Goal: Task Accomplishment & Management: Manage account settings

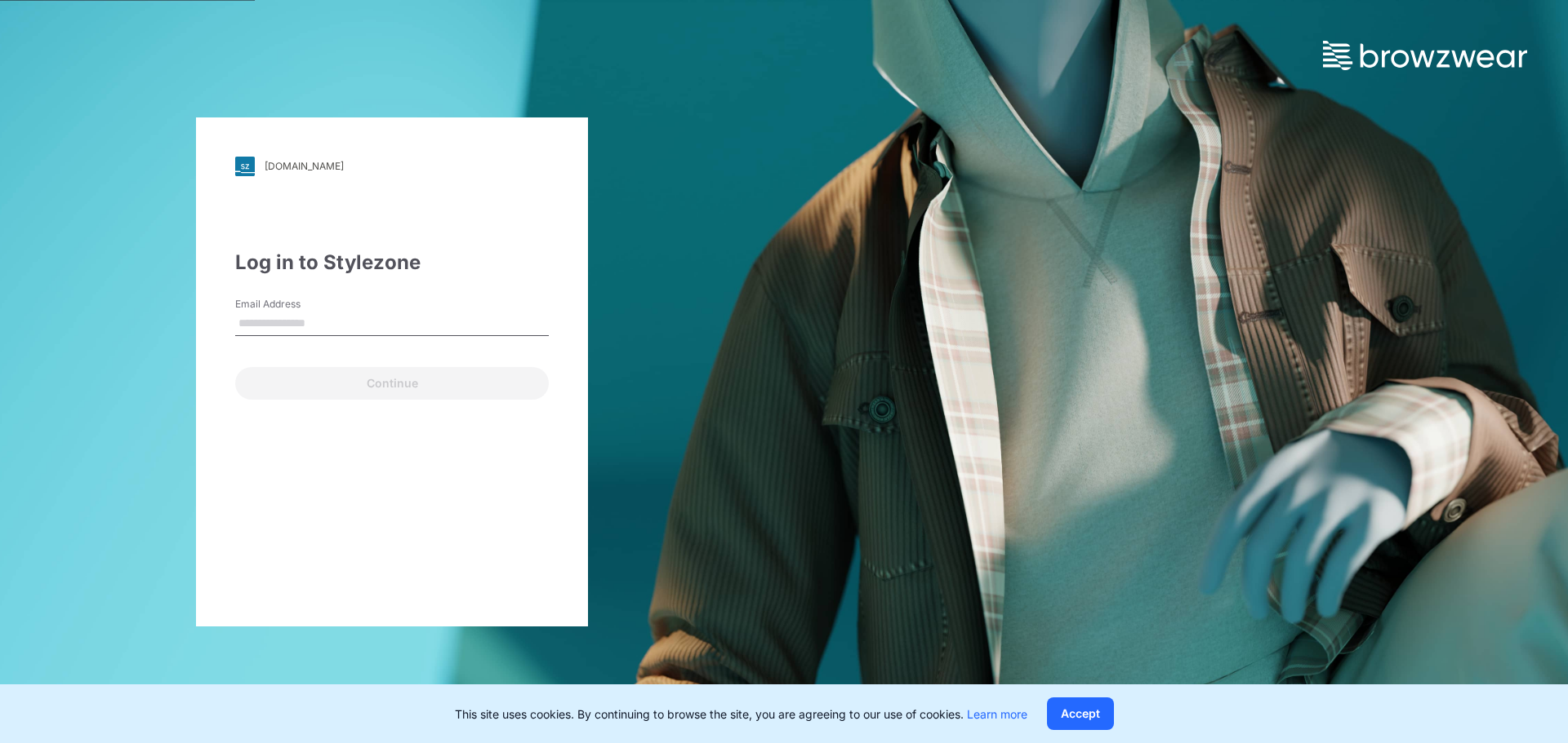
type input "**********"
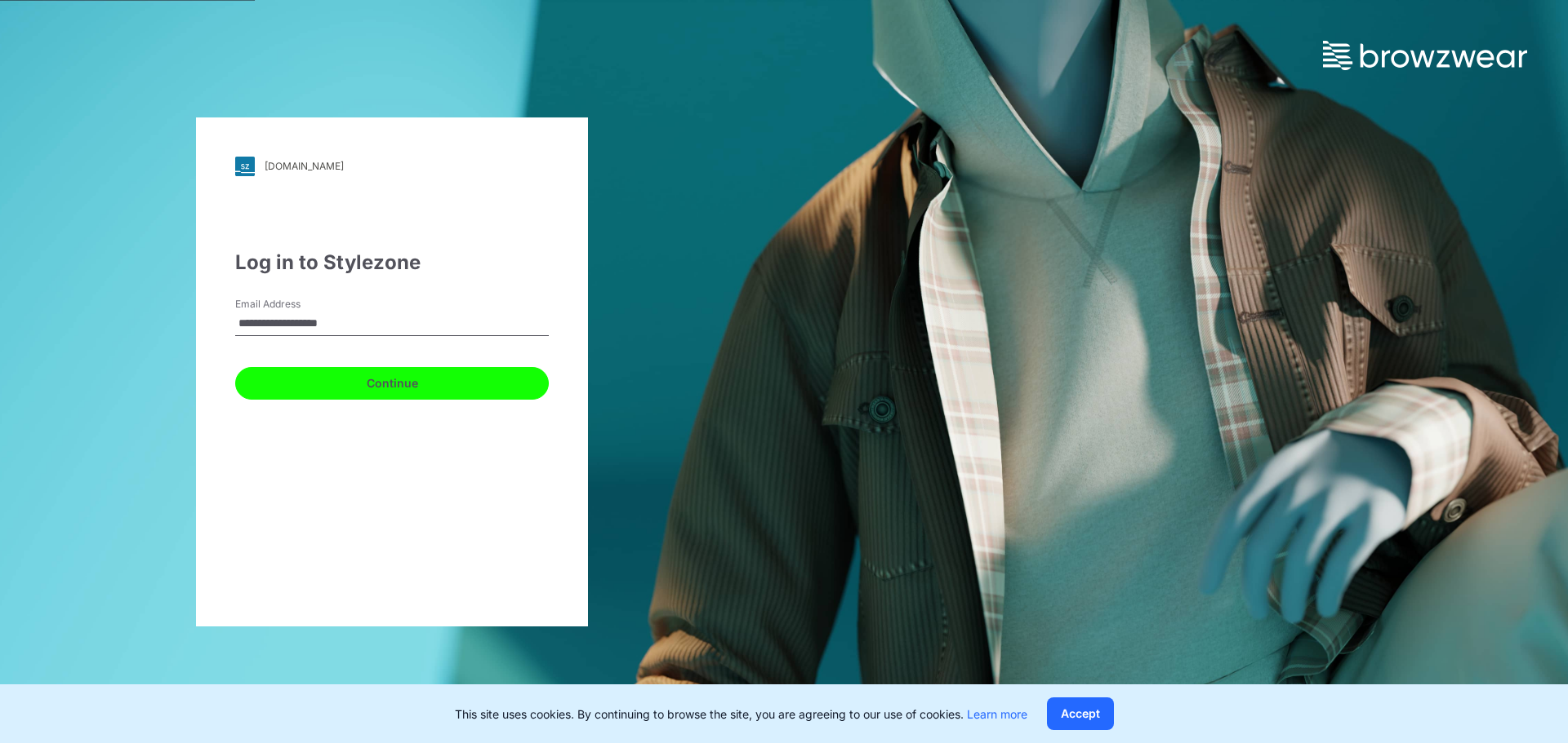
click at [407, 378] on button "Continue" at bounding box center [391, 383] width 313 height 33
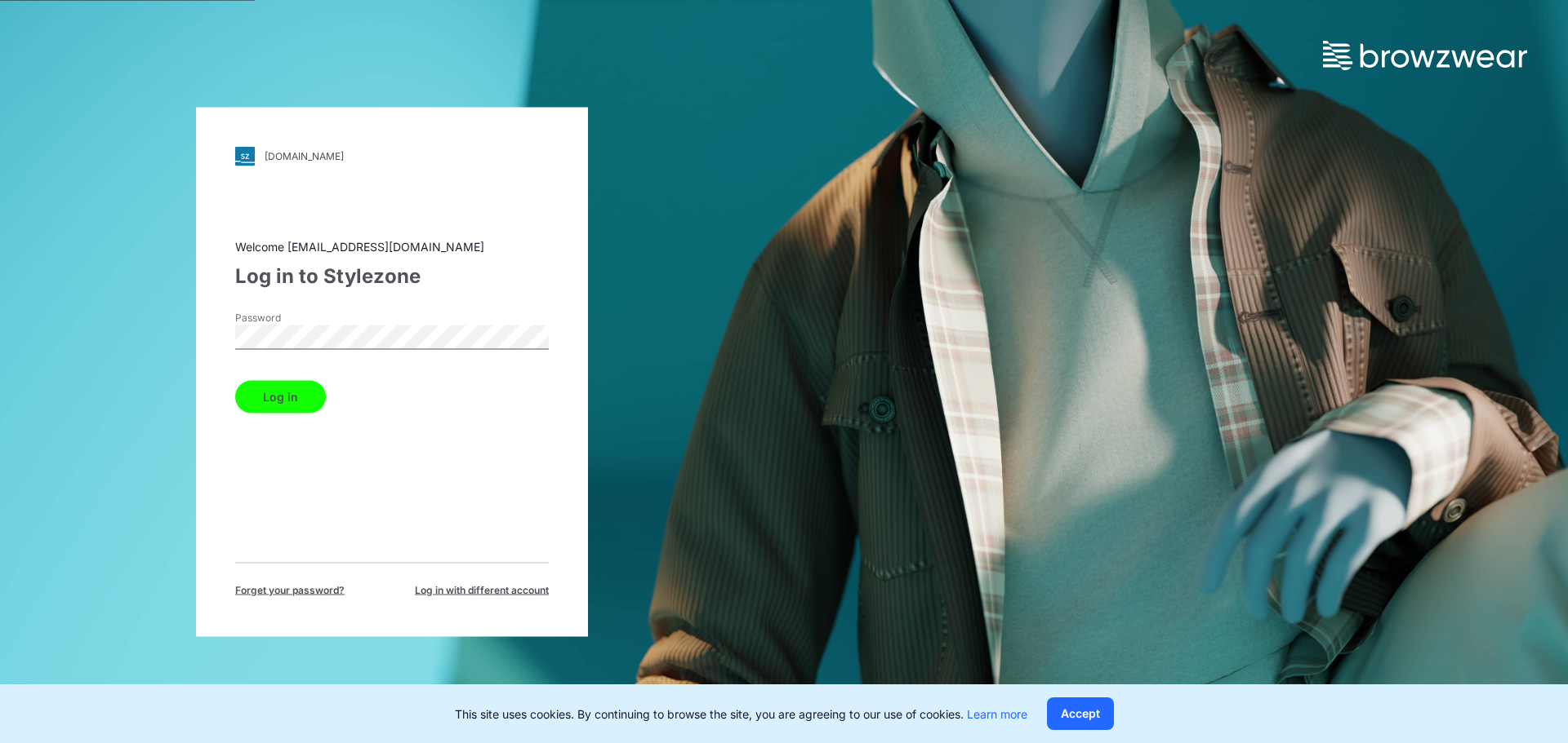
click at [232, 358] on div "walmart.stylezone.com Loading... Welcome saea.wm35@sae-a.com Log in to Stylezon…" at bounding box center [392, 372] width 392 height 529
click at [286, 404] on button "Log in" at bounding box center [280, 396] width 90 height 33
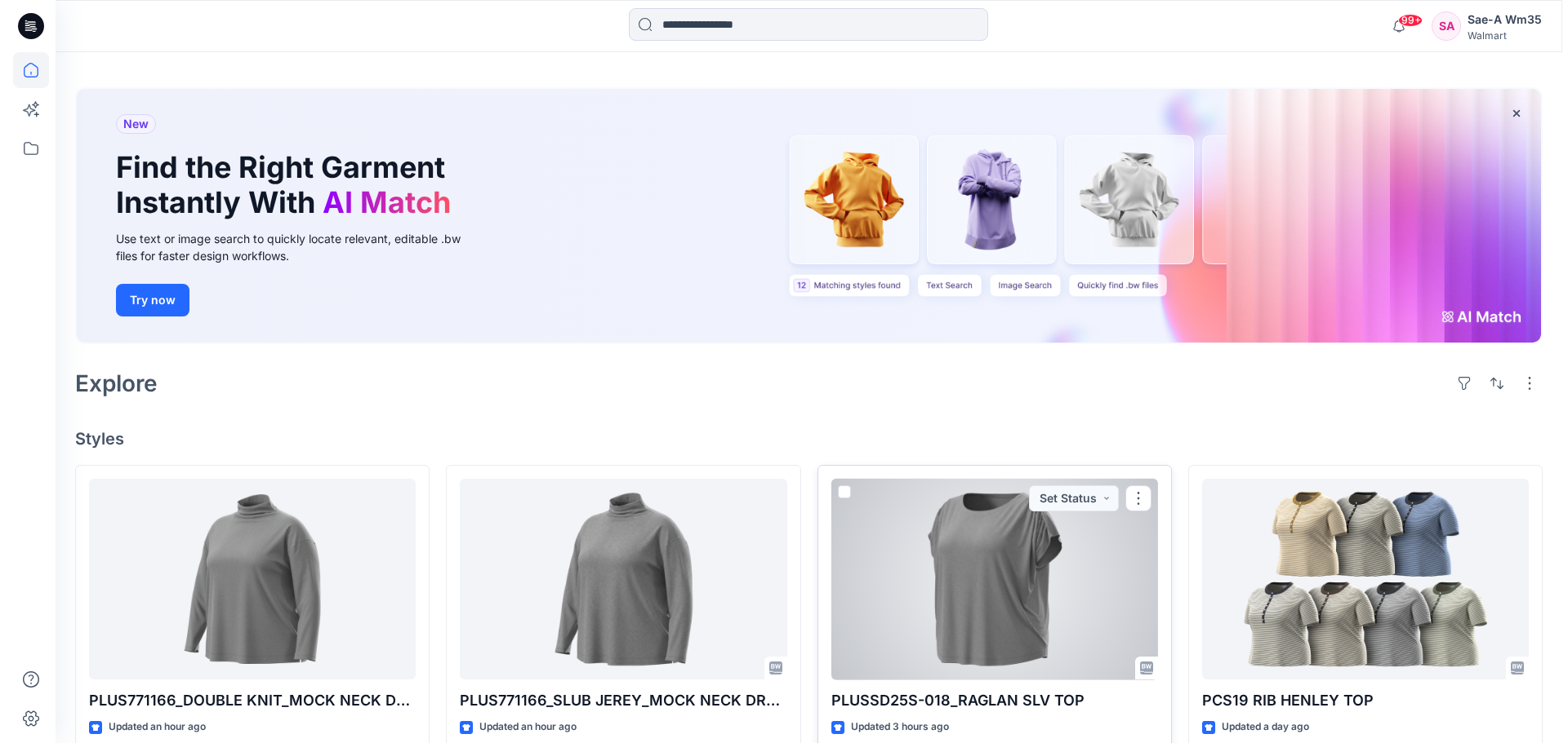
scroll to position [82, 0]
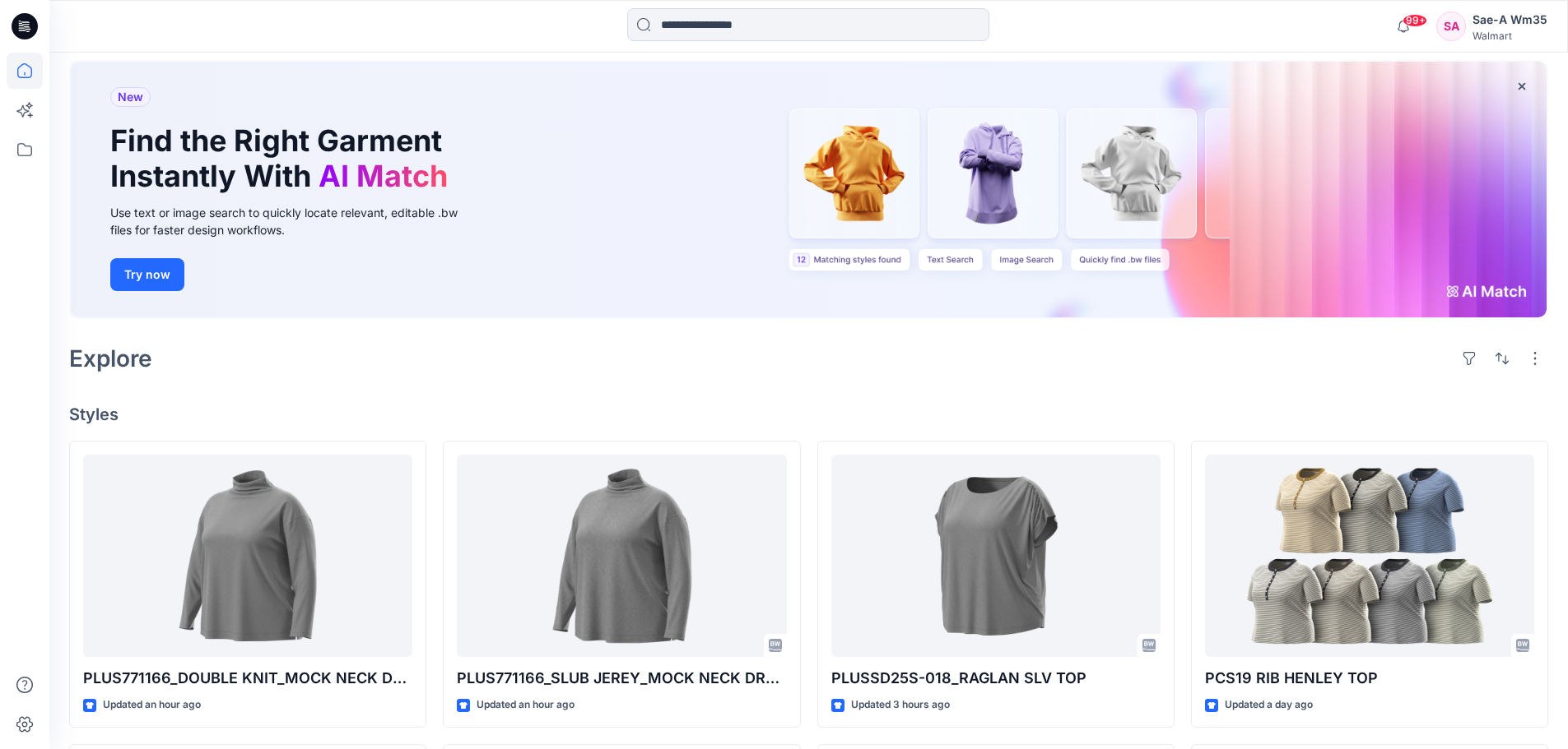
click at [1514, 27] on div "Sae-A Wm35" at bounding box center [1509, 19] width 75 height 19
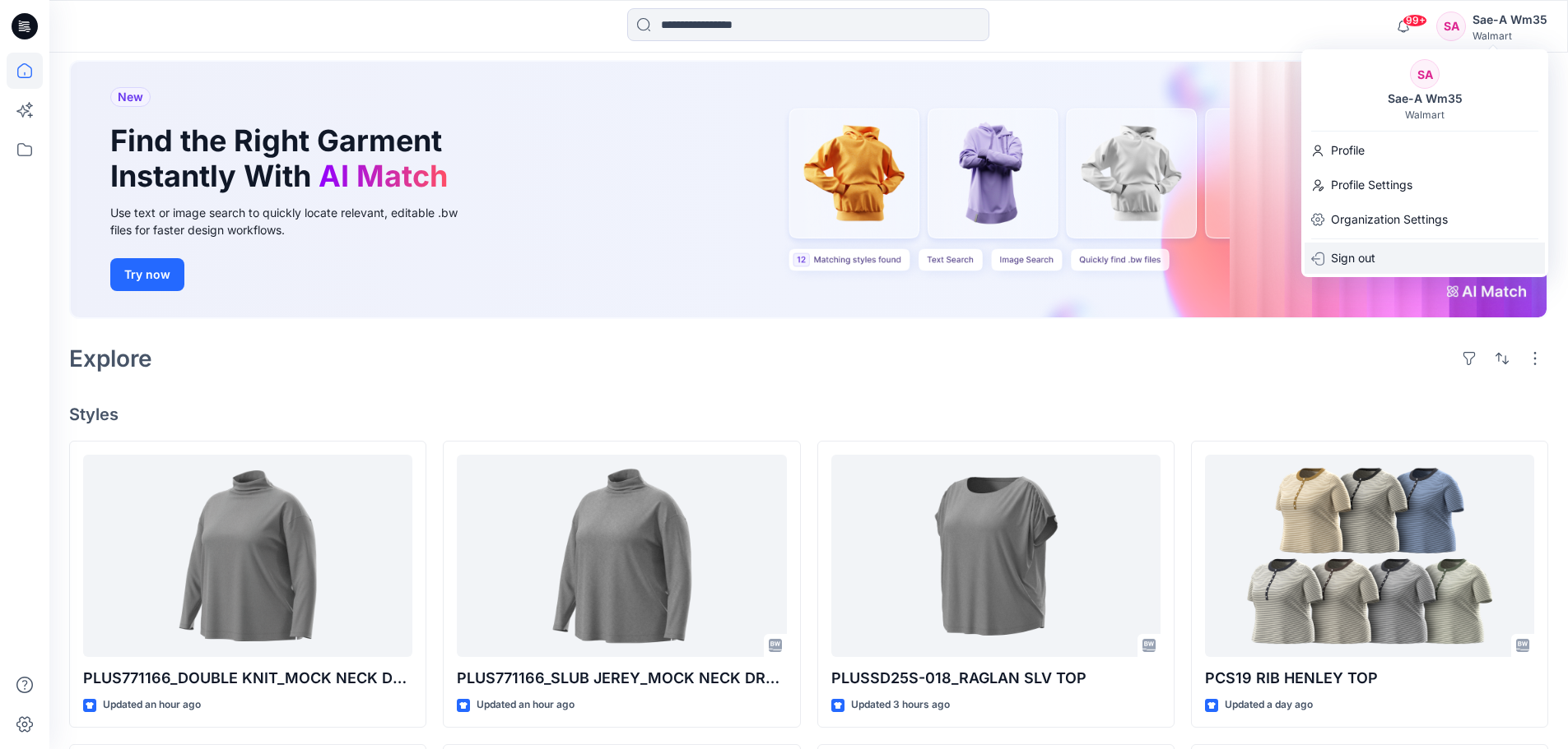
click at [1367, 263] on p "Sign out" at bounding box center [1352, 258] width 45 height 31
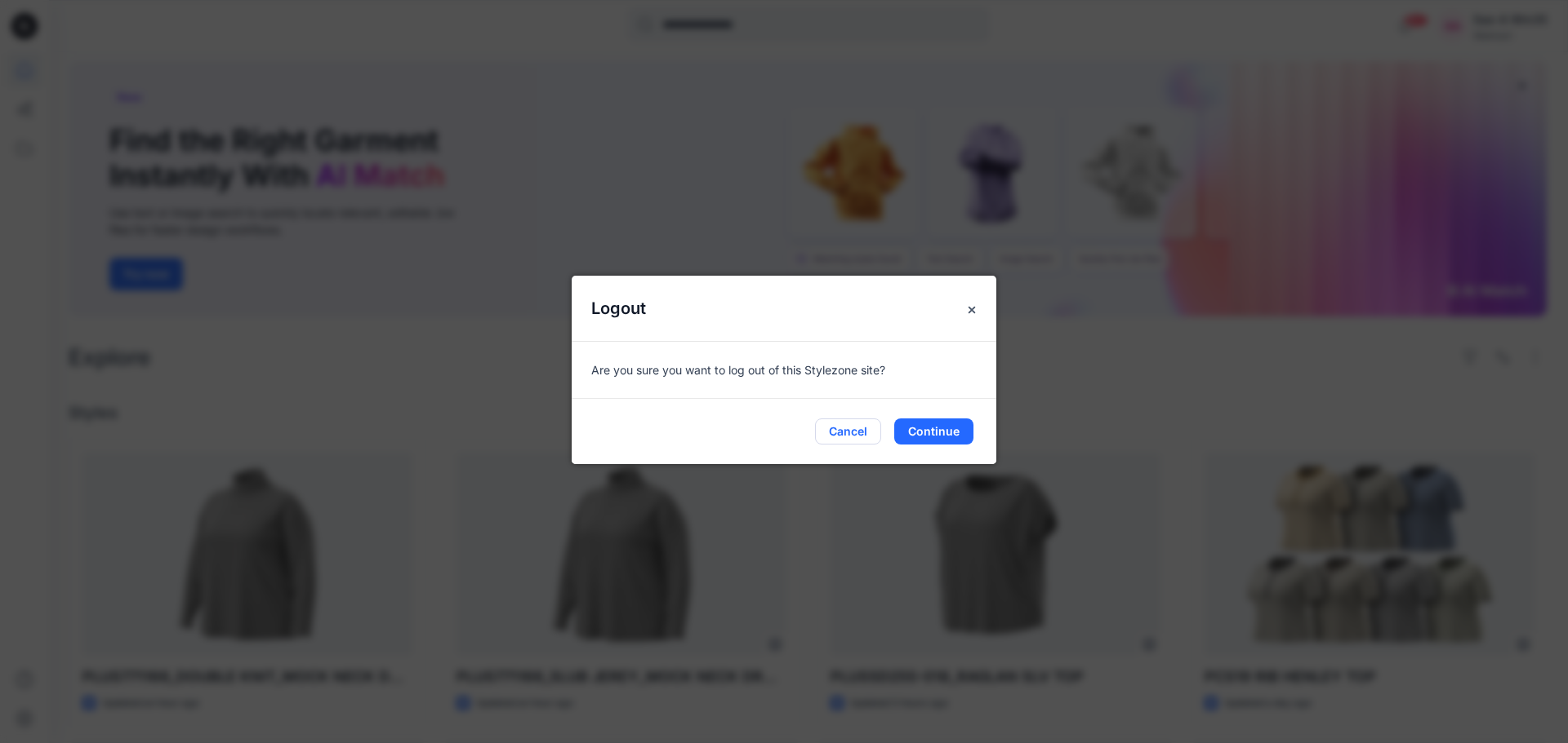
click at [839, 433] on button "Cancel" at bounding box center [847, 431] width 66 height 26
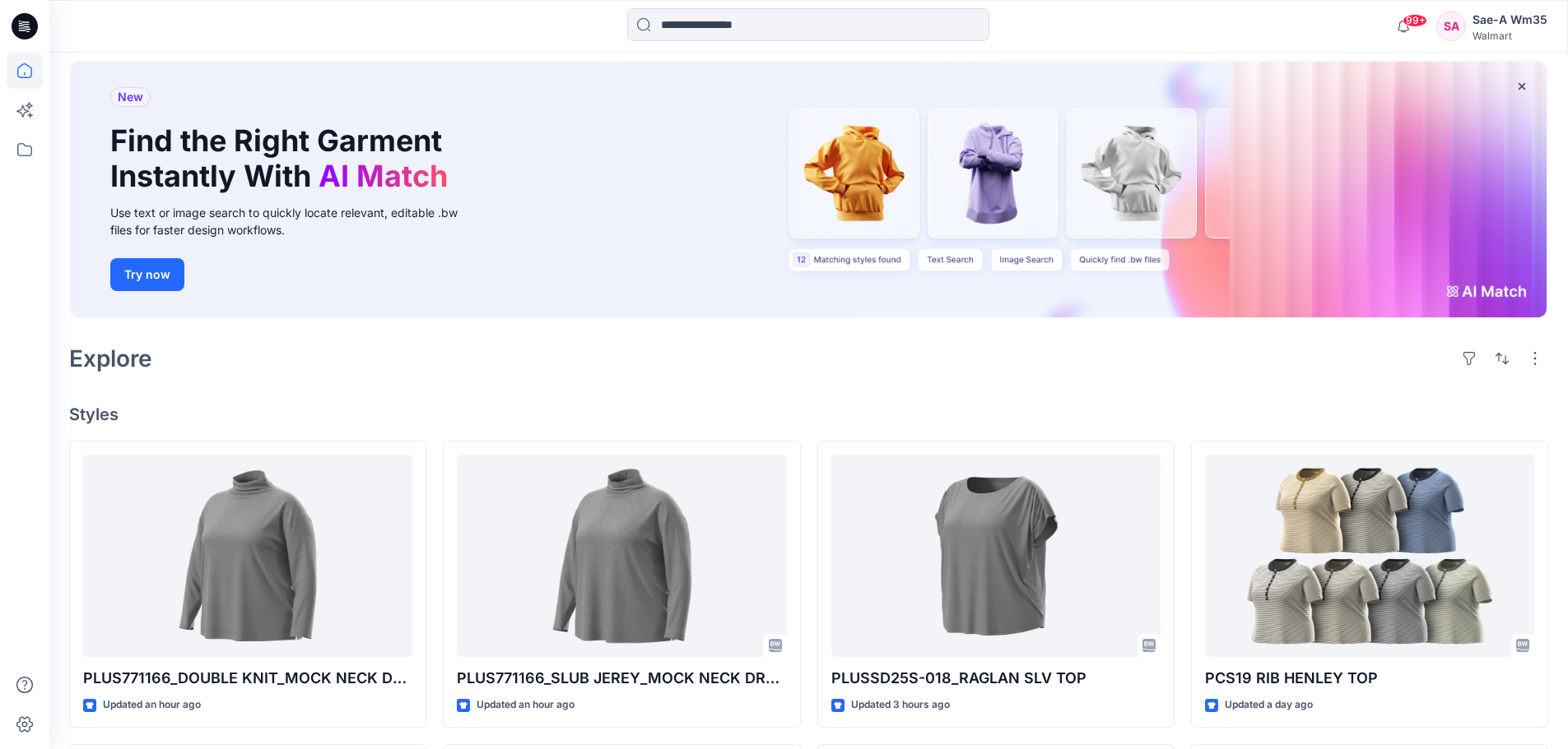
click at [1489, 23] on div "Sae-A Wm35" at bounding box center [1509, 19] width 75 height 19
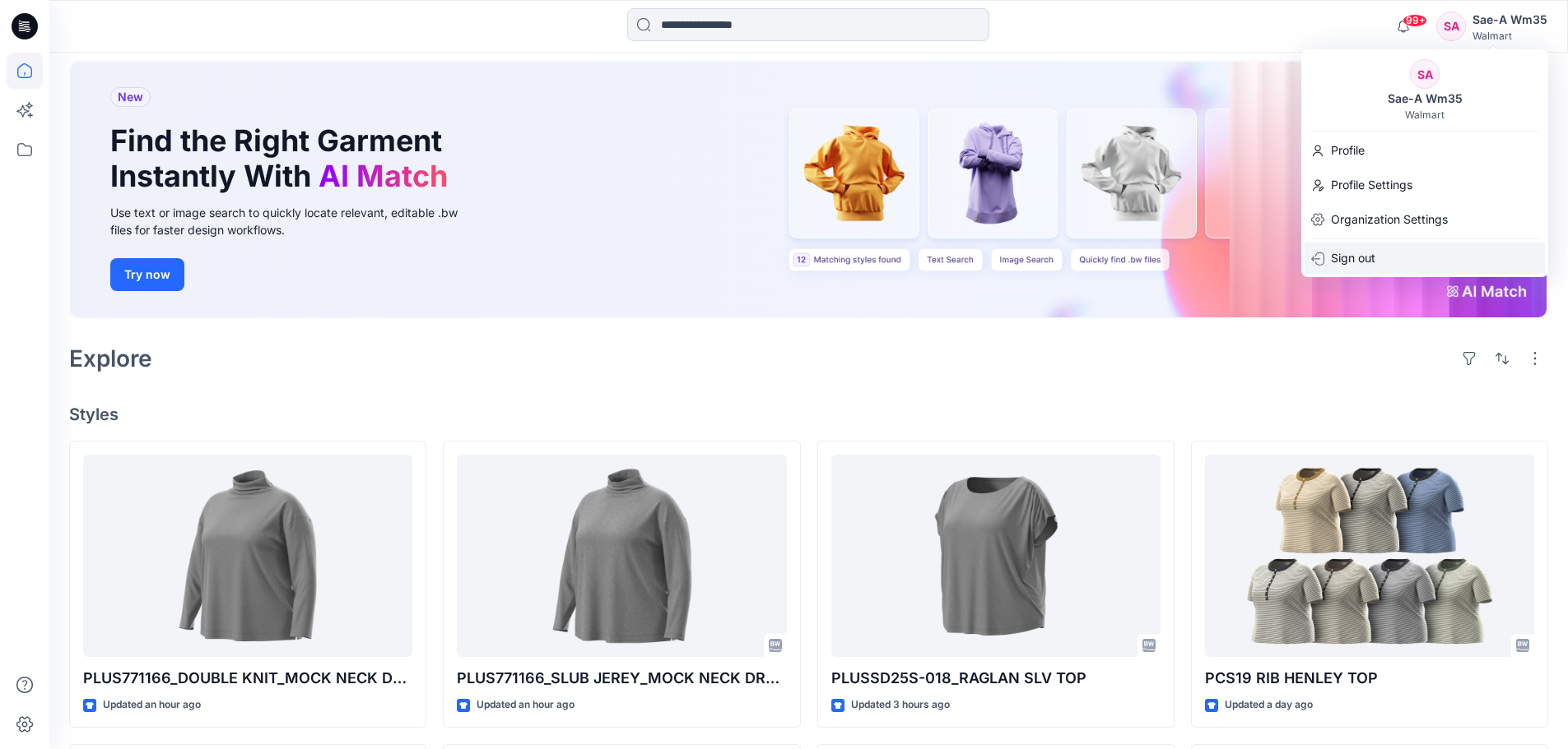
click at [1357, 256] on p "Sign out" at bounding box center [1352, 258] width 45 height 31
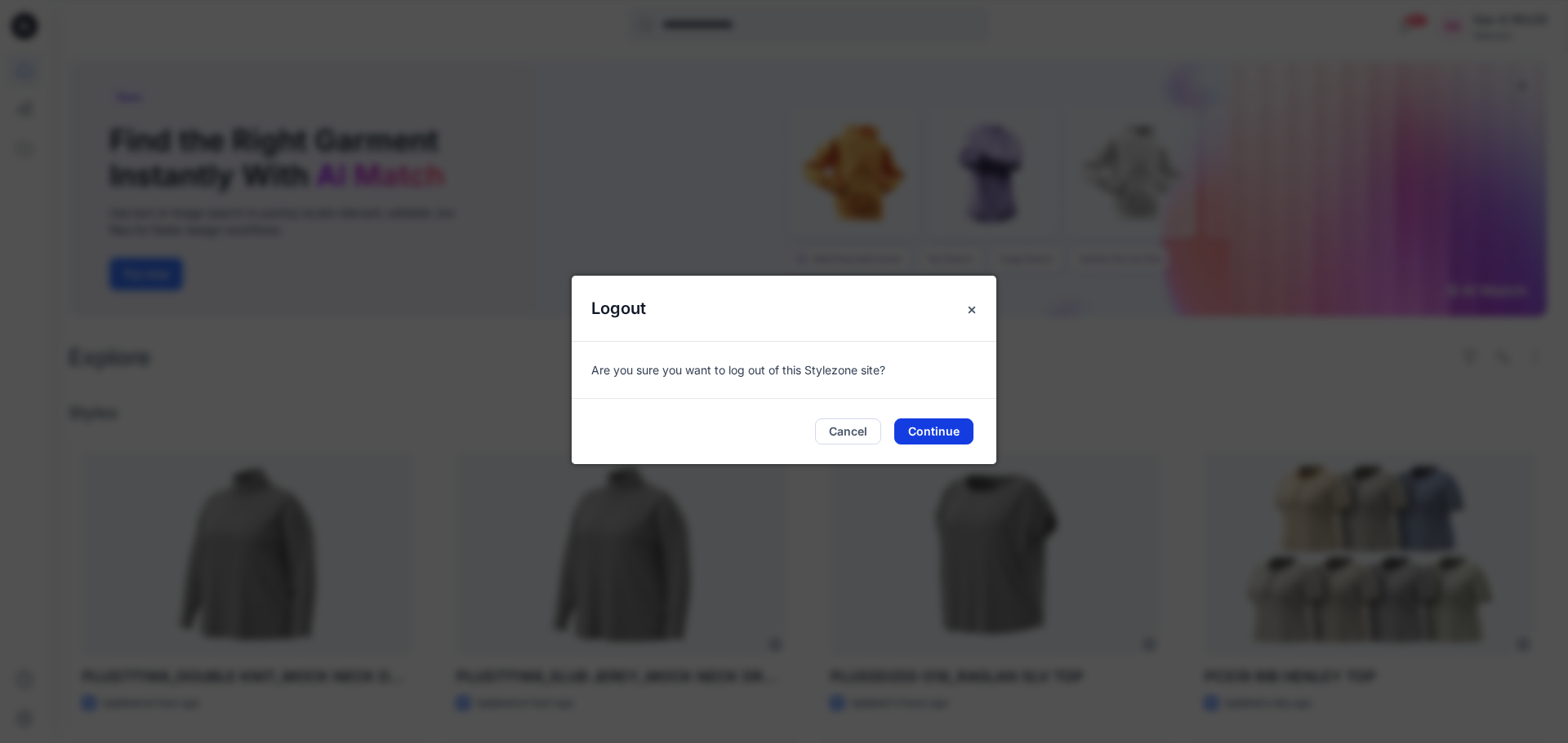
click at [936, 434] on button "Continue" at bounding box center [933, 431] width 79 height 26
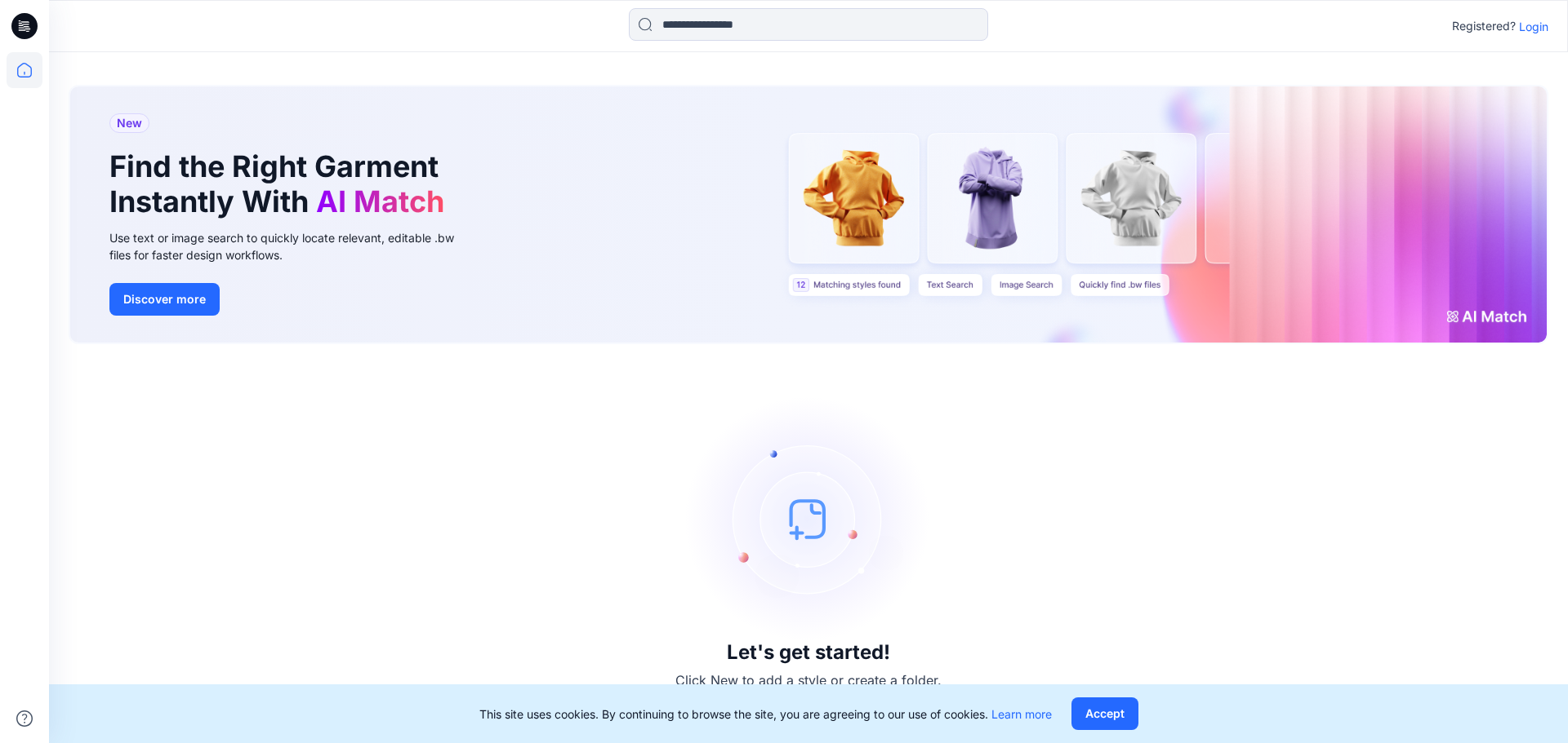
click at [1534, 29] on p "Login" at bounding box center [1533, 27] width 29 height 18
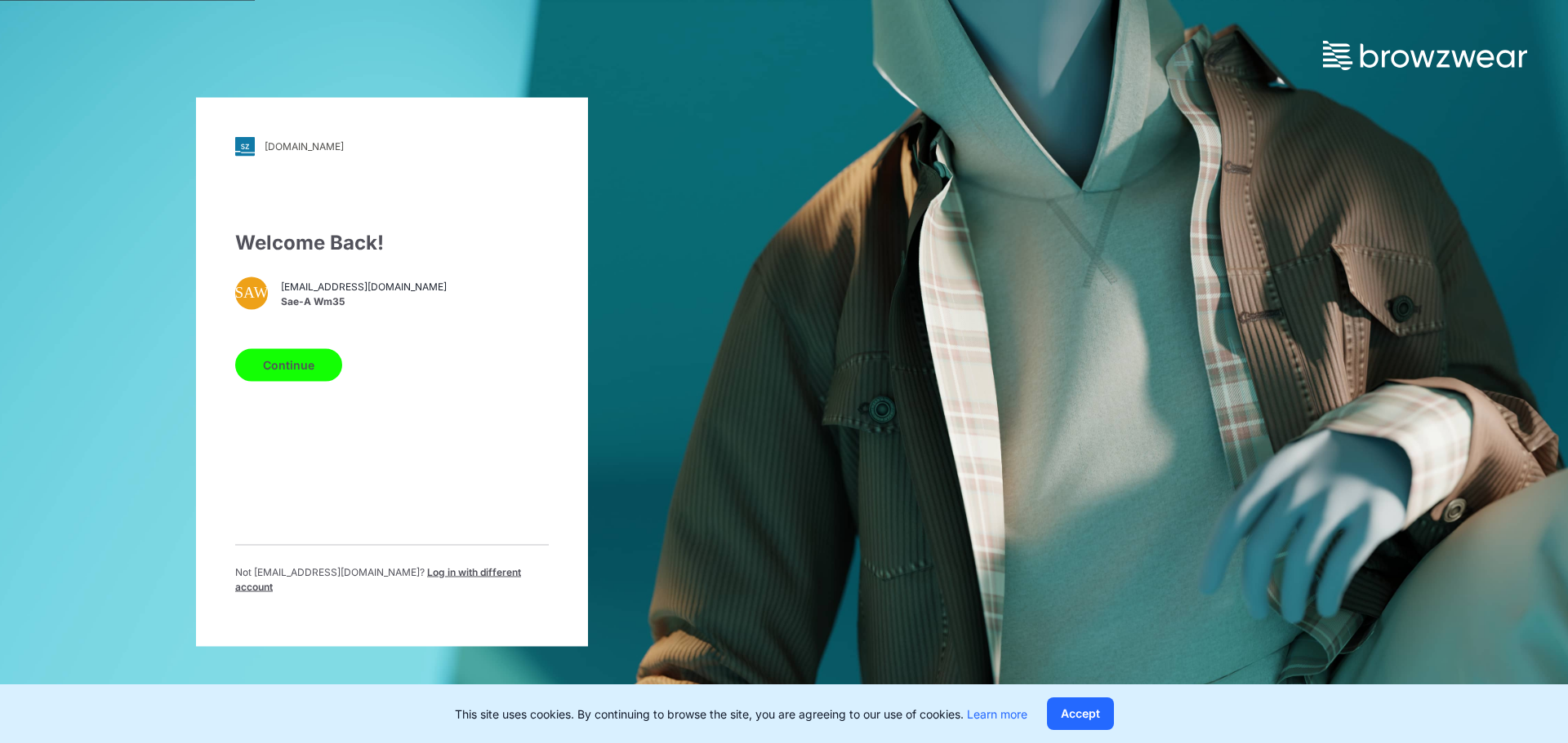
click at [349, 295] on span "[EMAIL_ADDRESS][DOMAIN_NAME]" at bounding box center [363, 287] width 165 height 15
click at [312, 295] on span "[EMAIL_ADDRESS][DOMAIN_NAME]" at bounding box center [363, 287] width 165 height 15
click at [307, 295] on span "[EMAIL_ADDRESS][DOMAIN_NAME]" at bounding box center [363, 287] width 165 height 15
click at [304, 375] on button "Continue" at bounding box center [288, 364] width 107 height 33
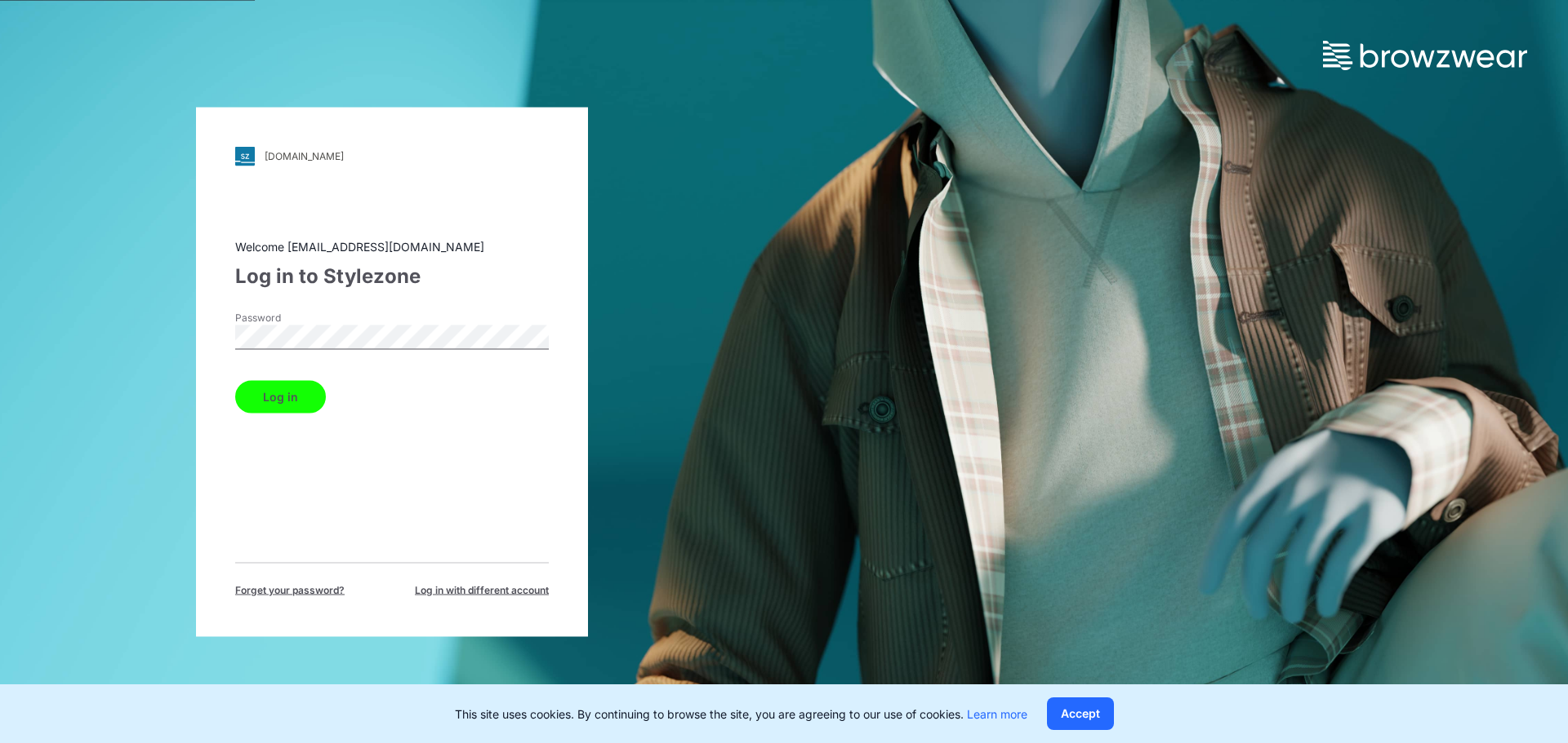
click at [264, 403] on button "Log in" at bounding box center [280, 396] width 90 height 33
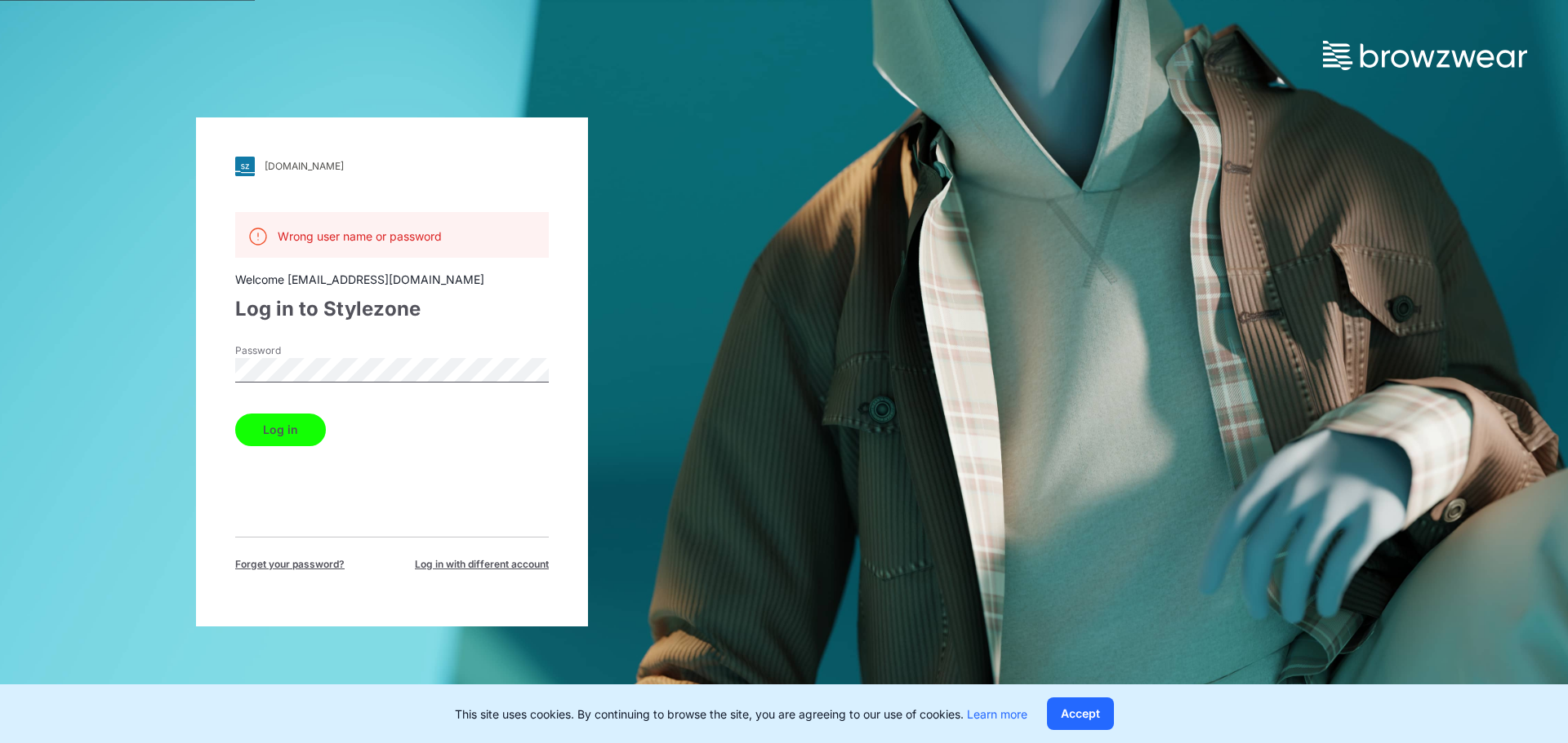
click at [162, 374] on div "[DOMAIN_NAME] Loading... Wrong user name or password Welcome [EMAIL_ADDRESS][DO…" at bounding box center [392, 372] width 784 height 743
click at [261, 436] on button "Log in" at bounding box center [280, 430] width 90 height 33
click at [187, 387] on div "[DOMAIN_NAME] Loading... Wrong user name or password Welcome [EMAIL_ADDRESS][DO…" at bounding box center [392, 372] width 784 height 743
click at [291, 429] on button "Log in" at bounding box center [280, 430] width 90 height 33
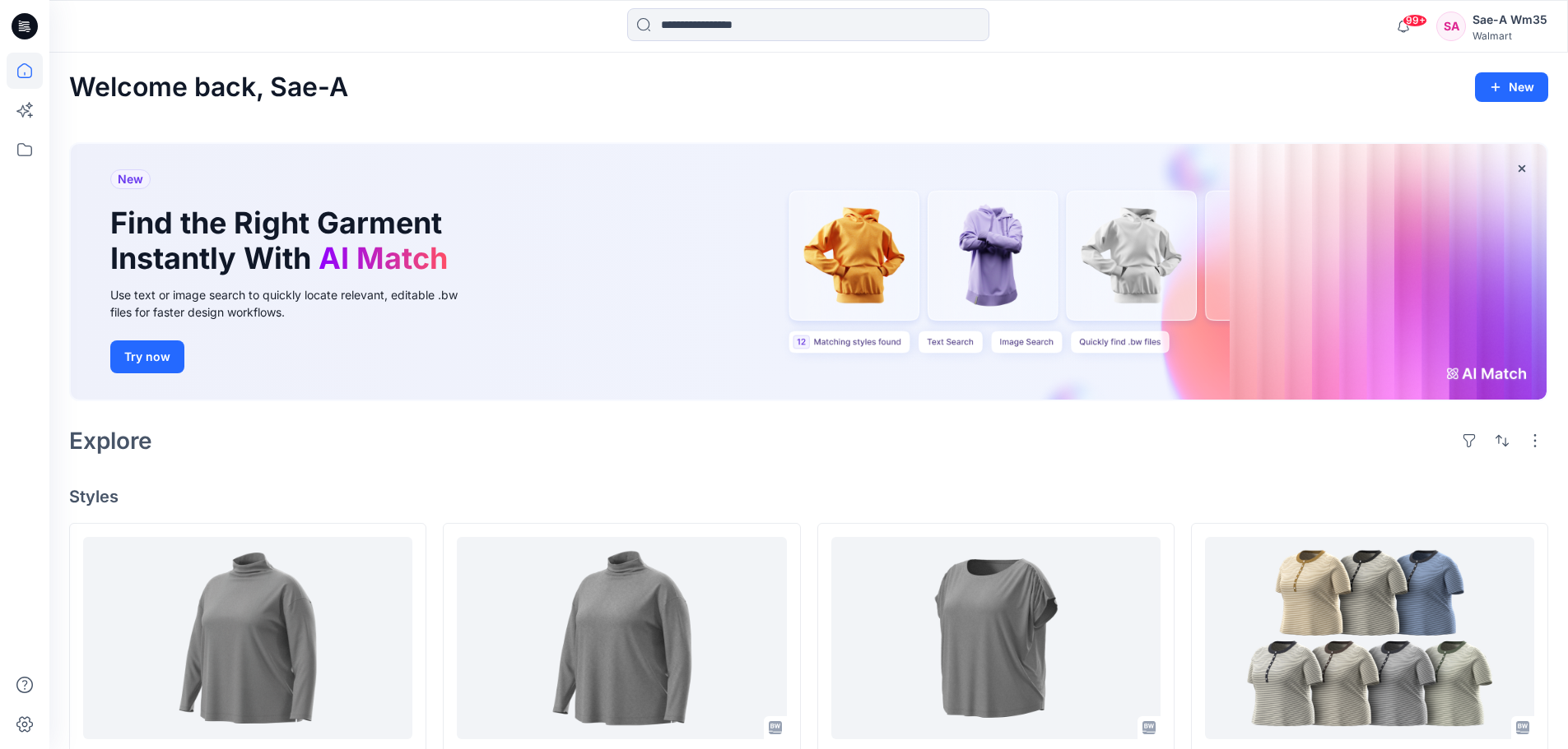
click at [1484, 19] on div "Sae-A Wm35" at bounding box center [1509, 19] width 75 height 19
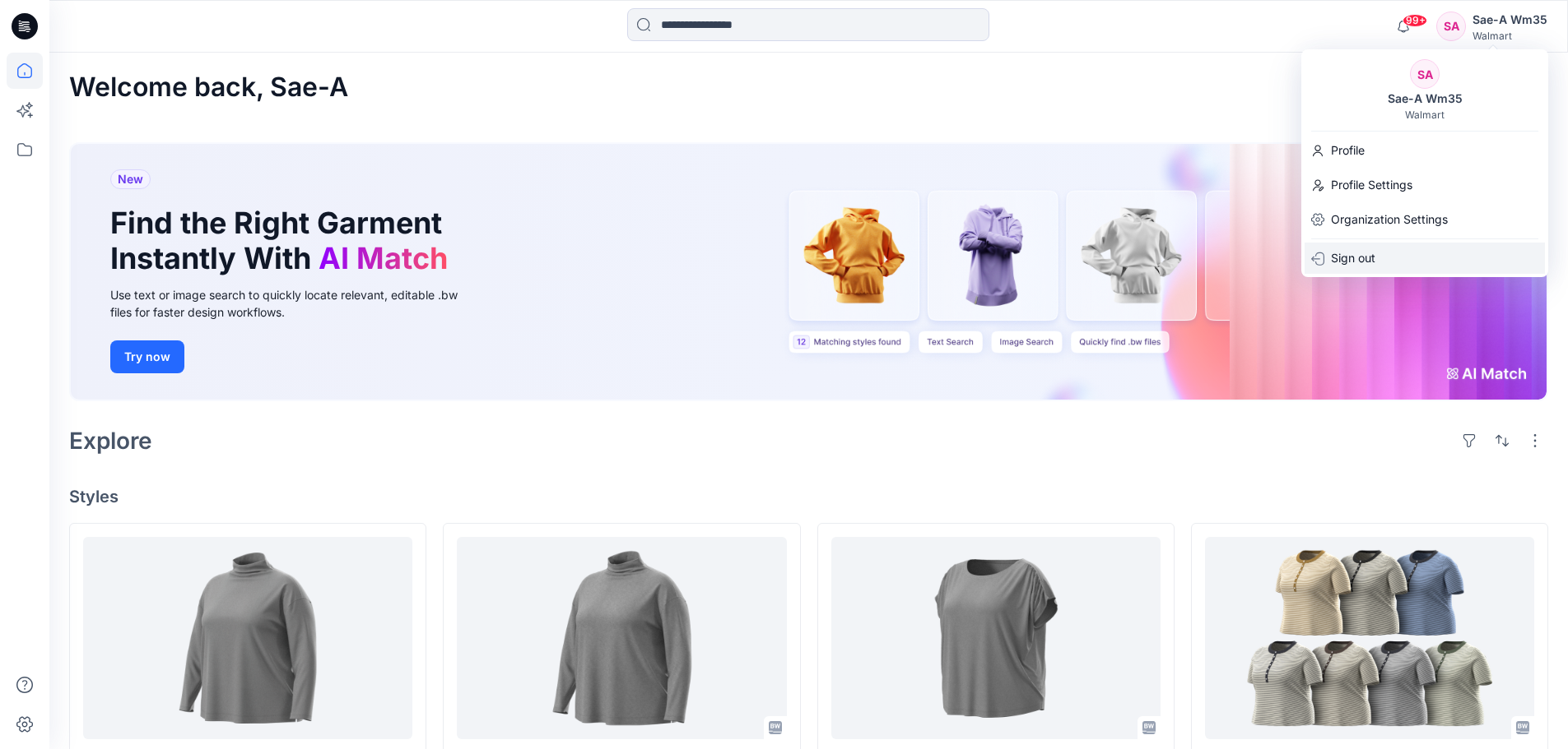
click at [1350, 258] on p "Sign out" at bounding box center [1352, 258] width 45 height 31
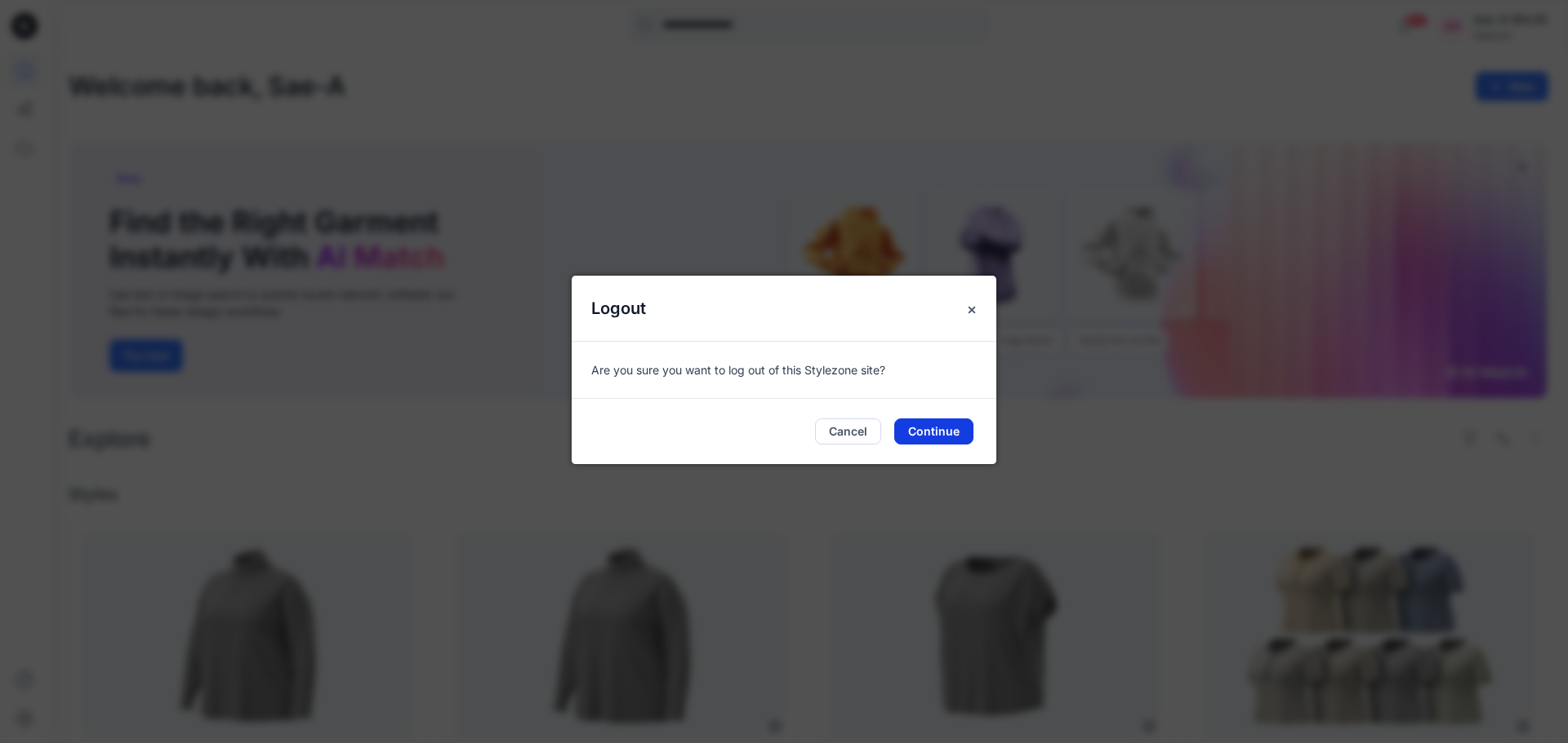
click at [898, 439] on button "Continue" at bounding box center [933, 431] width 79 height 26
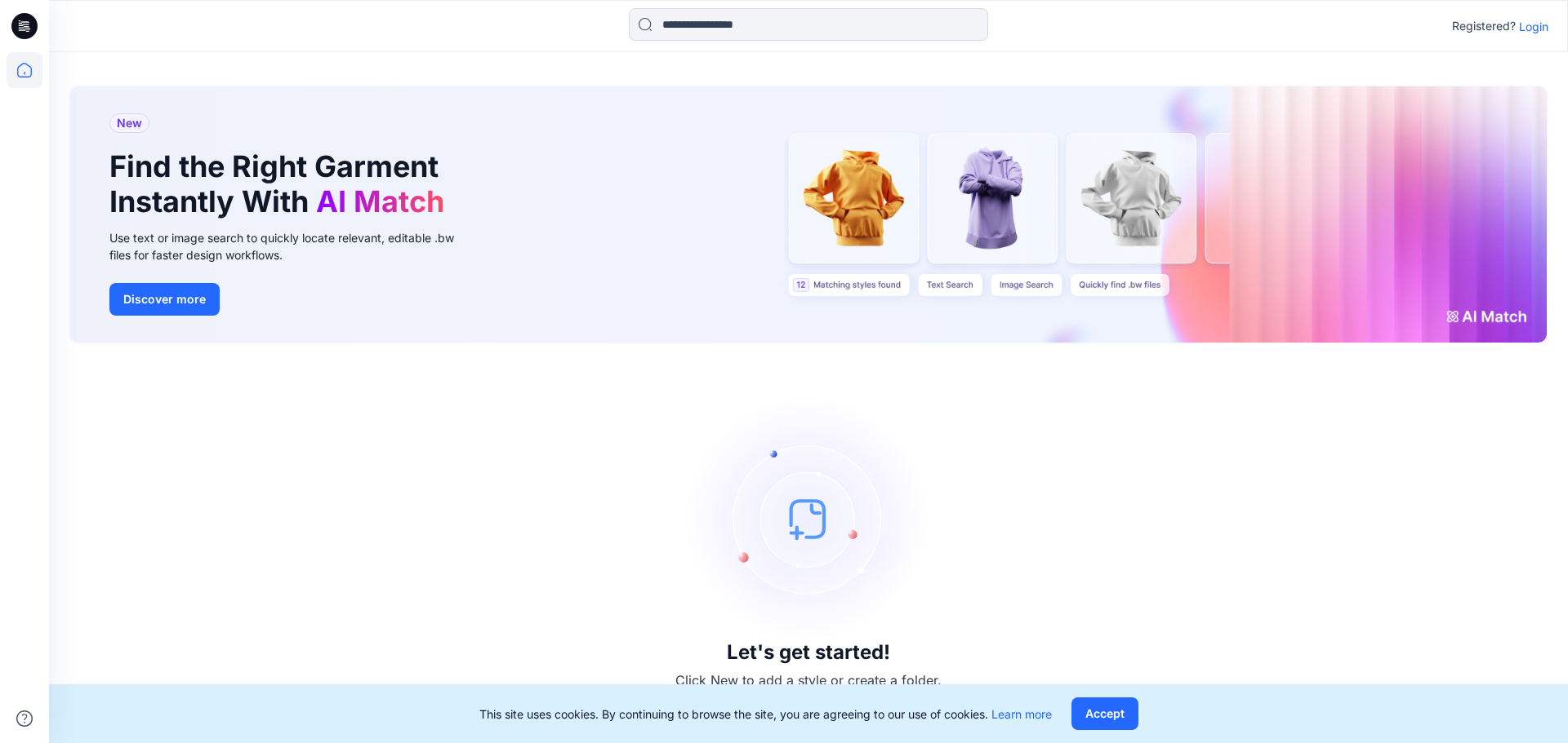
click at [1533, 23] on p "Login" at bounding box center [1533, 27] width 29 height 18
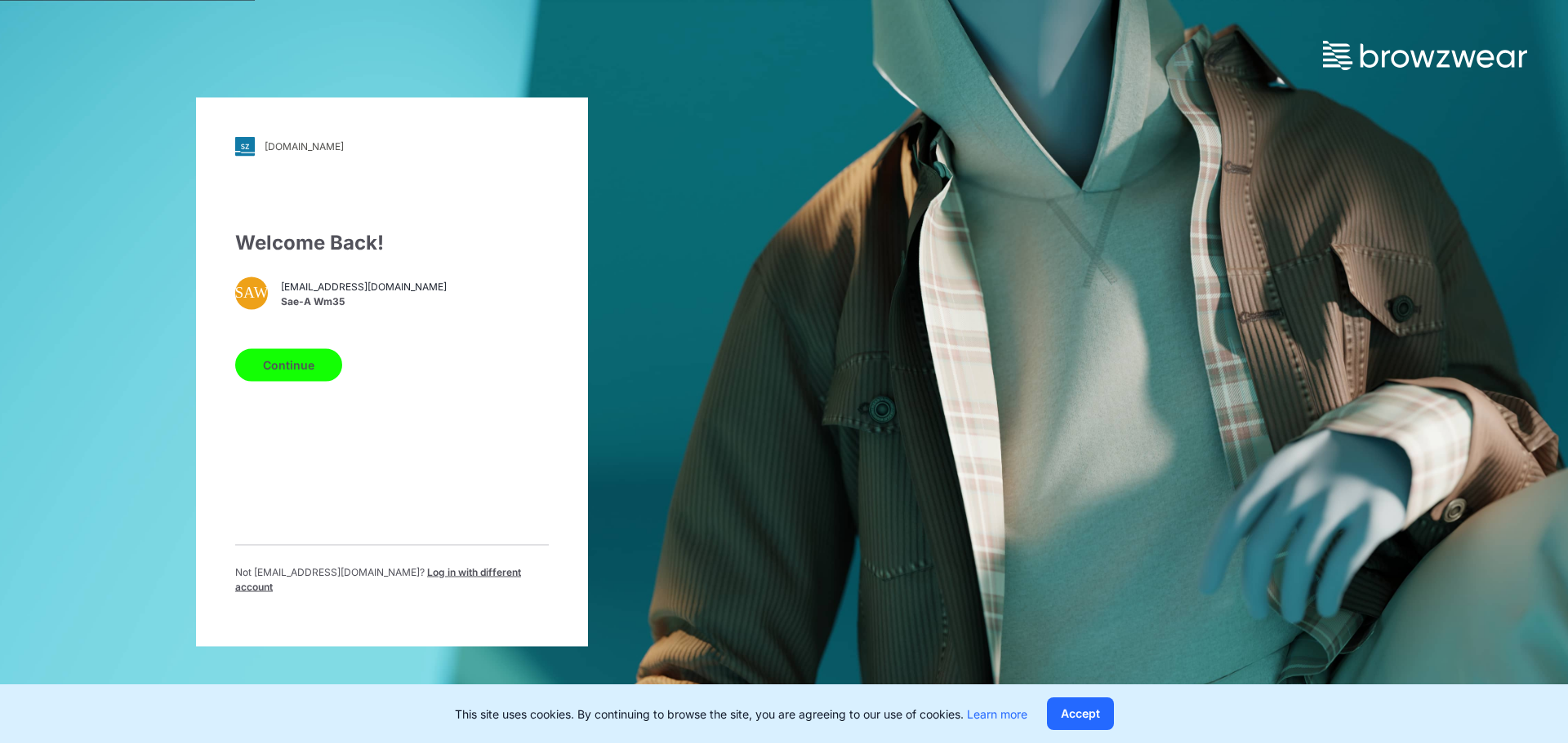
click at [317, 375] on button "Continue" at bounding box center [288, 364] width 107 height 33
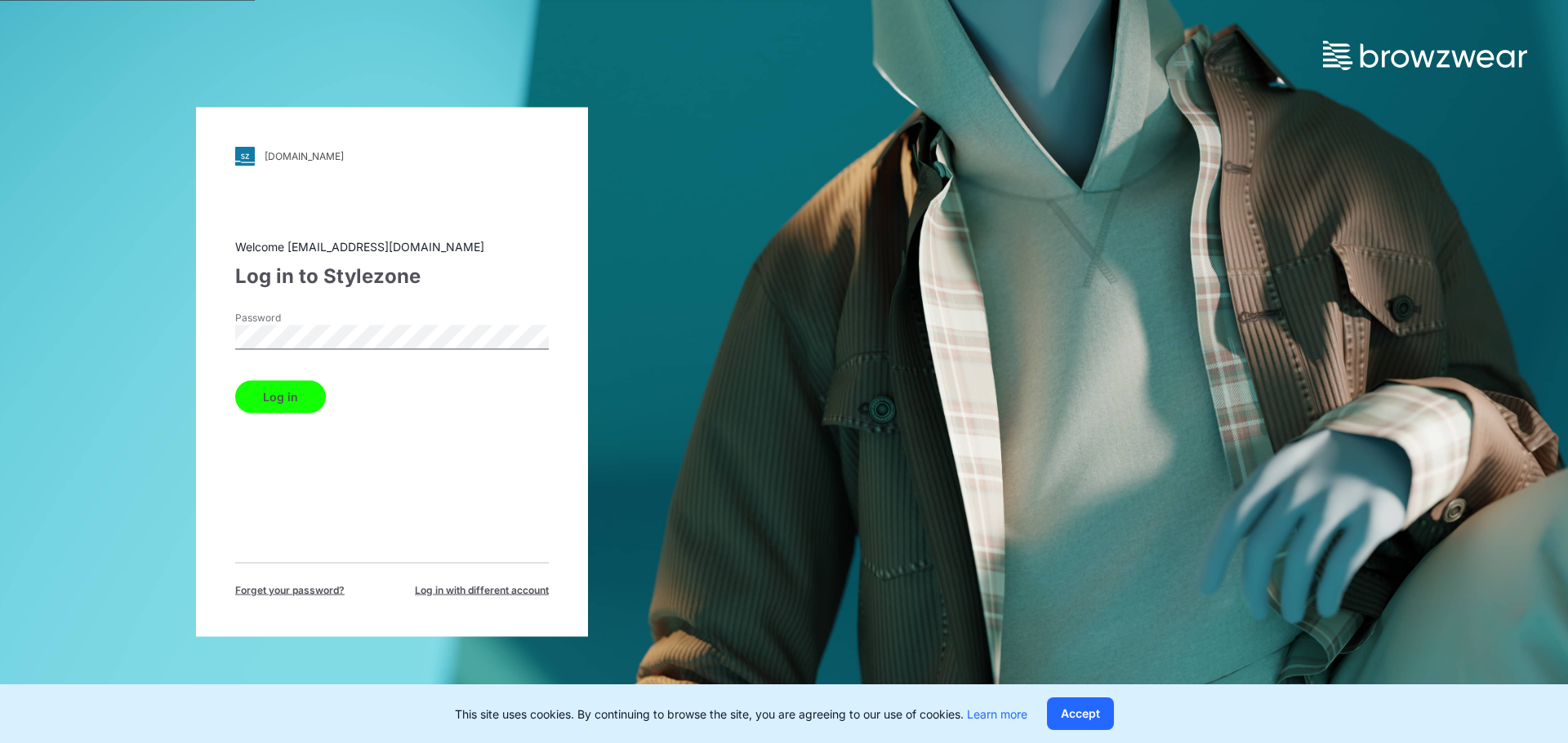
click at [235, 380] on button "Log in" at bounding box center [280, 396] width 90 height 33
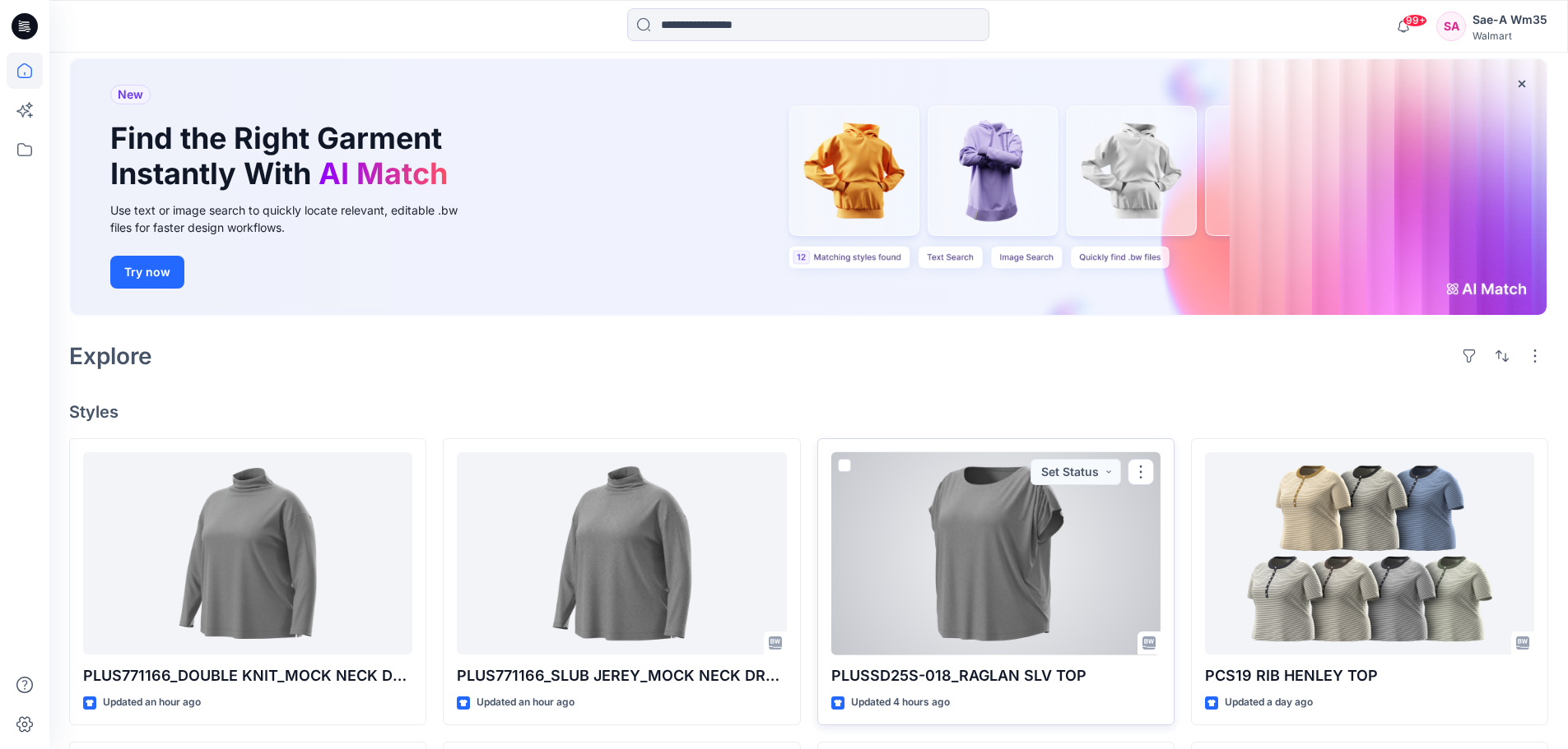
scroll to position [164, 0]
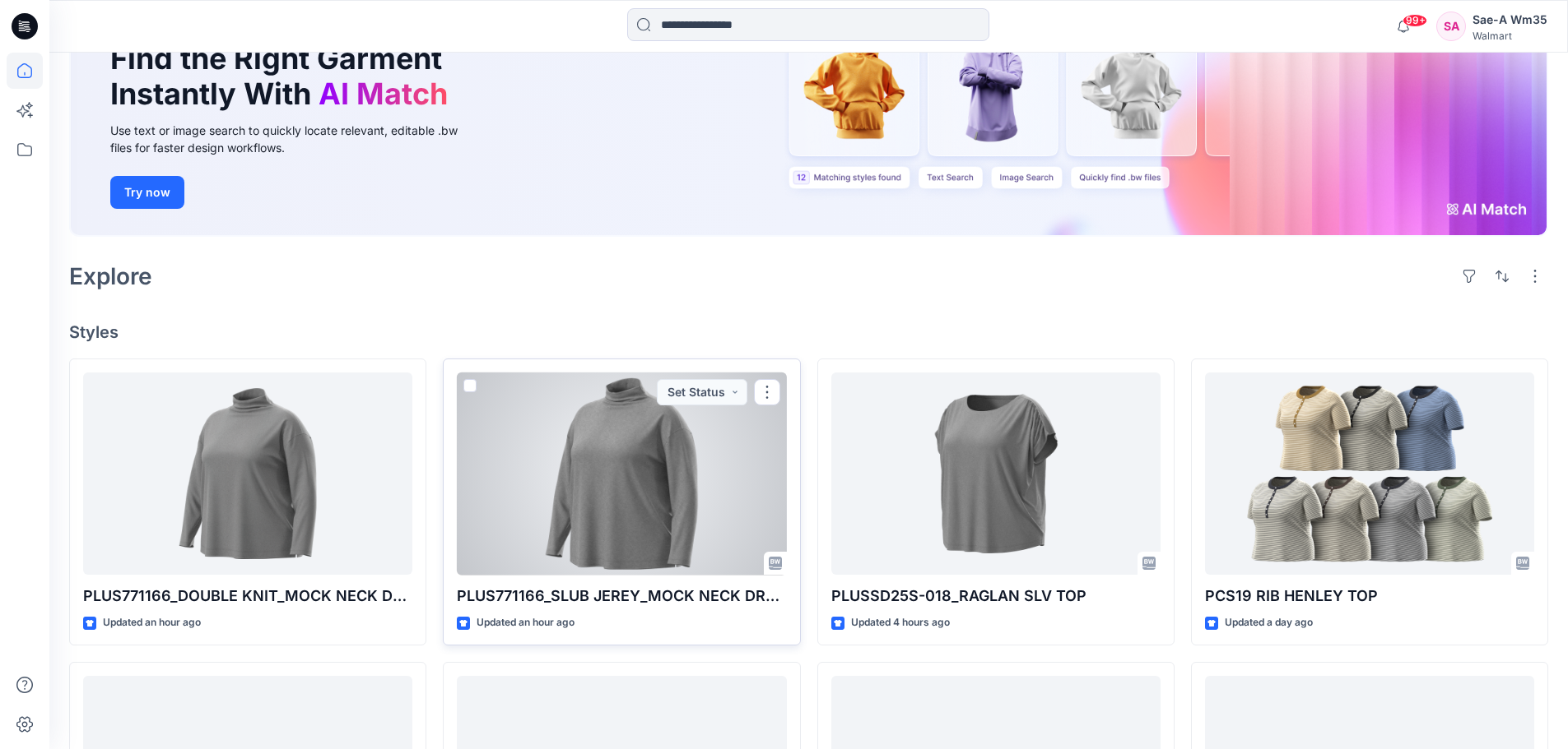
click at [672, 516] on div at bounding box center [621, 474] width 329 height 203
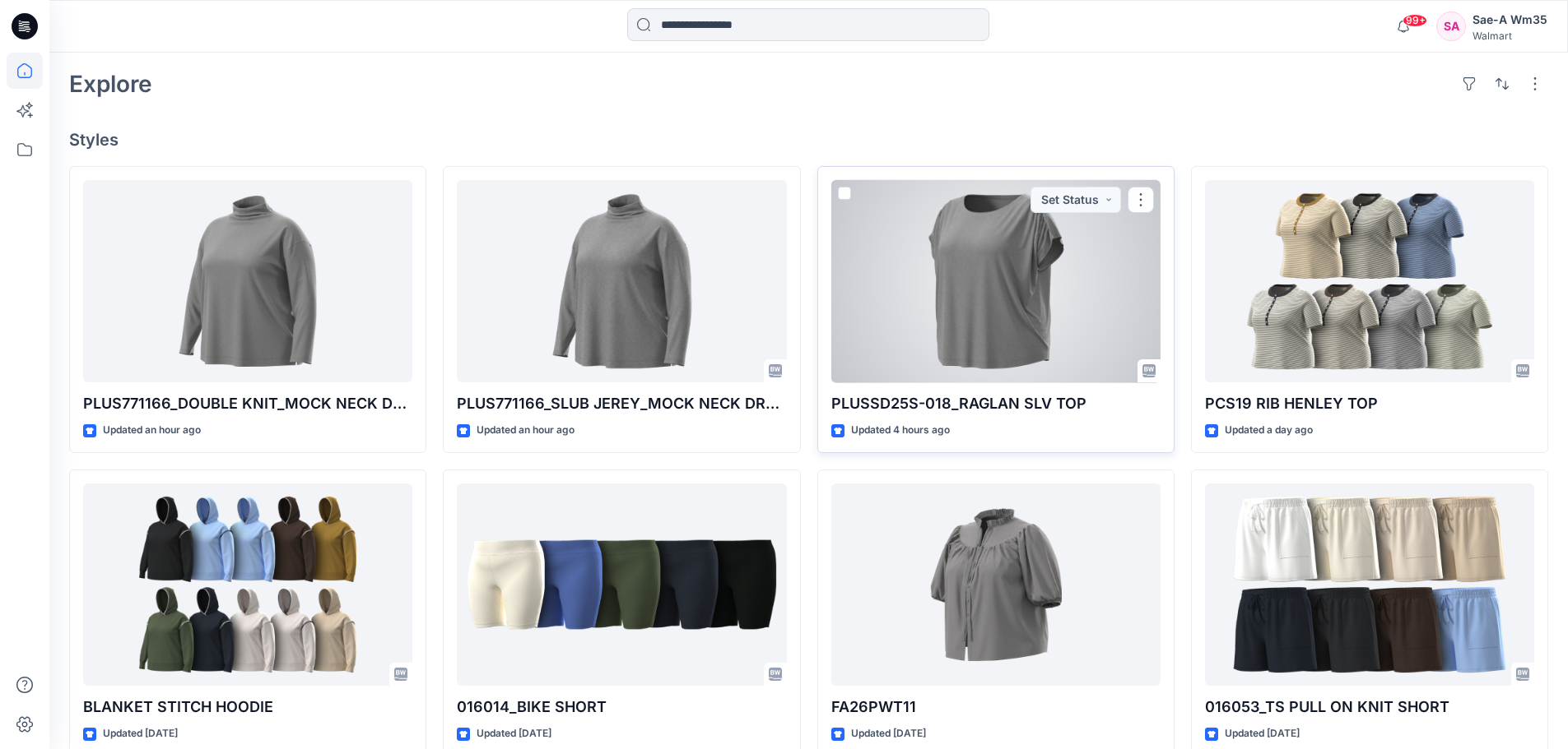
scroll to position [412, 0]
